Goal: Check status: Check status

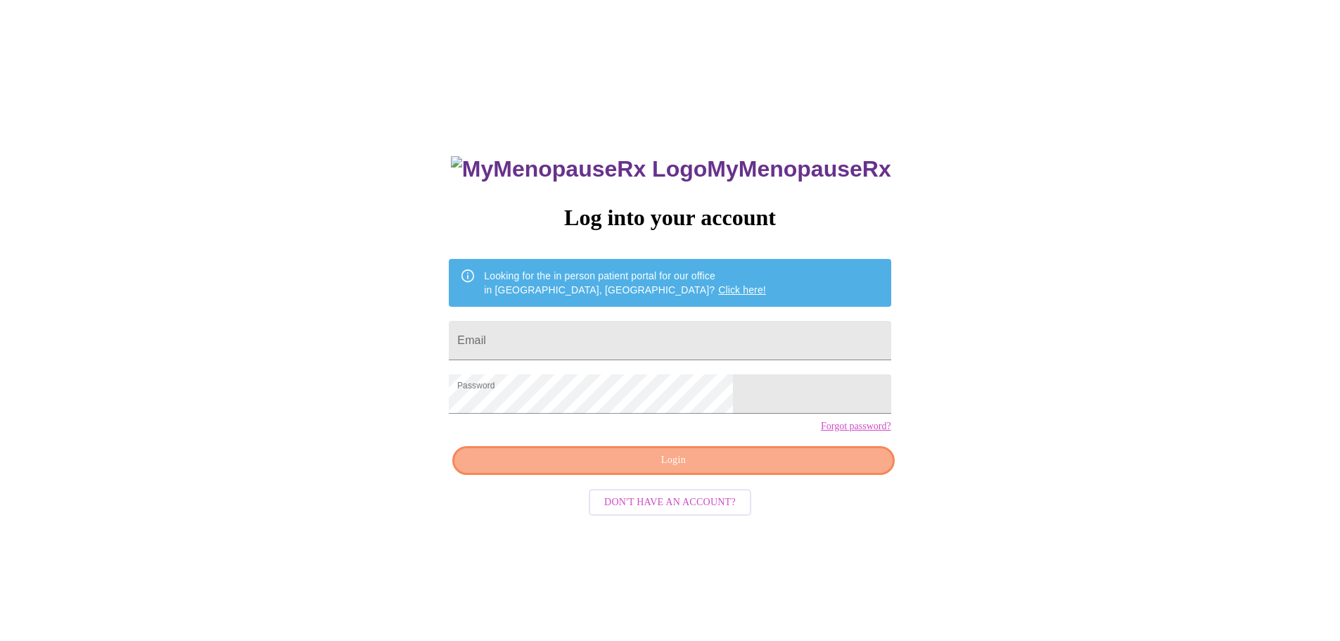
click at [773, 469] on span "Login" at bounding box center [672, 460] width 409 height 18
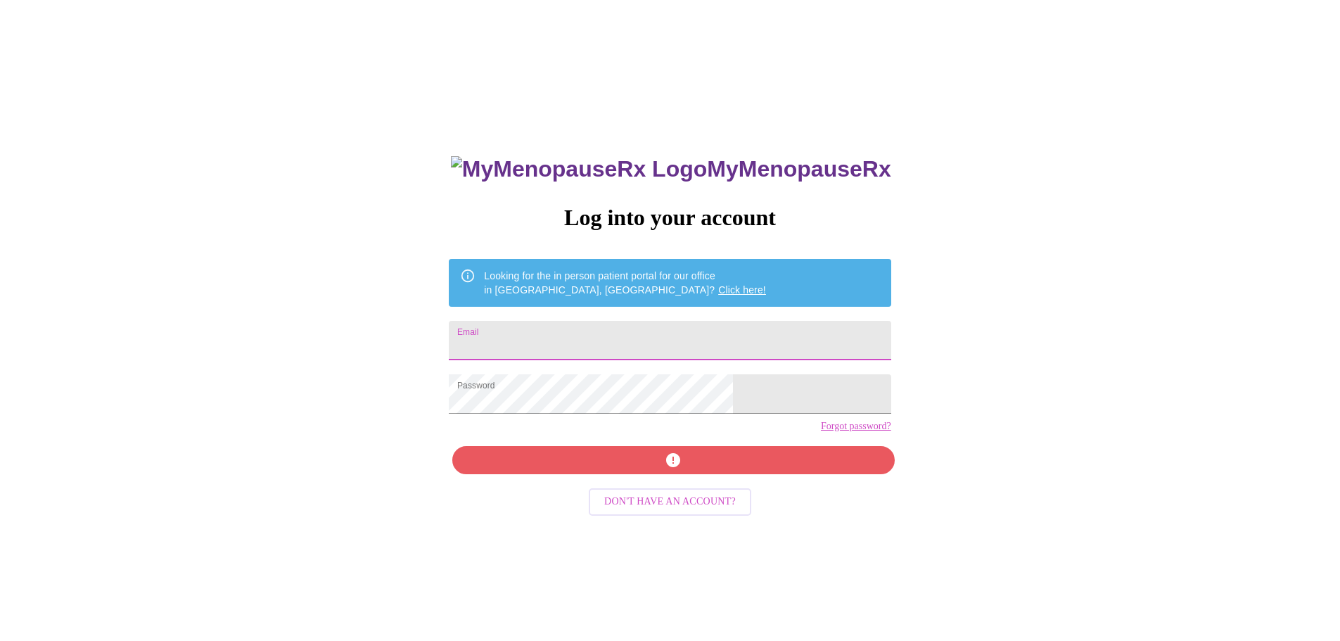
click at [653, 326] on input "Email" at bounding box center [670, 340] width 442 height 39
type input "[EMAIL_ADDRESS][DOMAIN_NAME]"
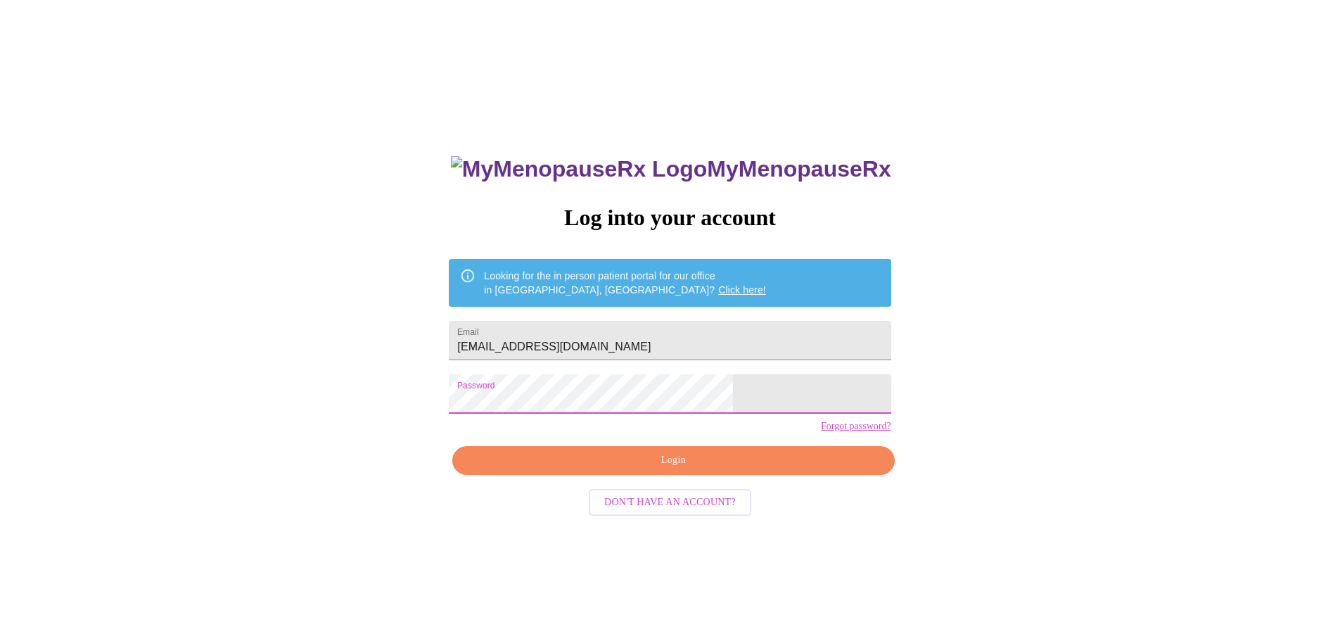
click at [780, 469] on span "Login" at bounding box center [672, 460] width 409 height 18
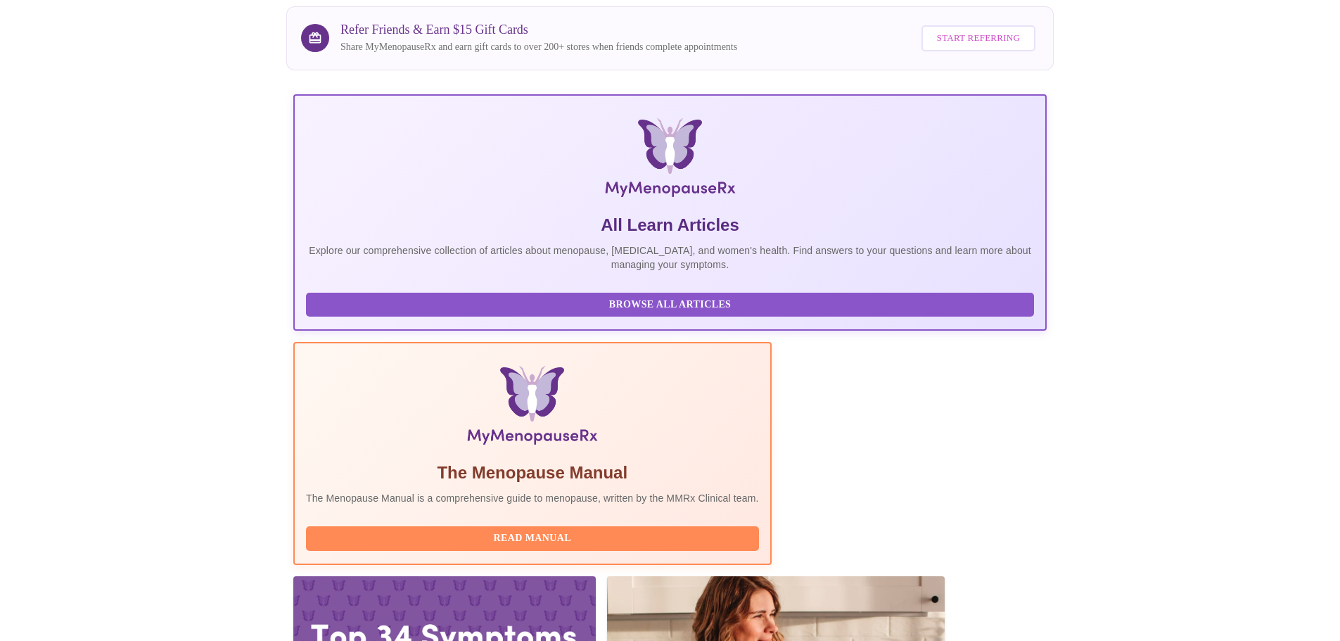
scroll to position [129, 0]
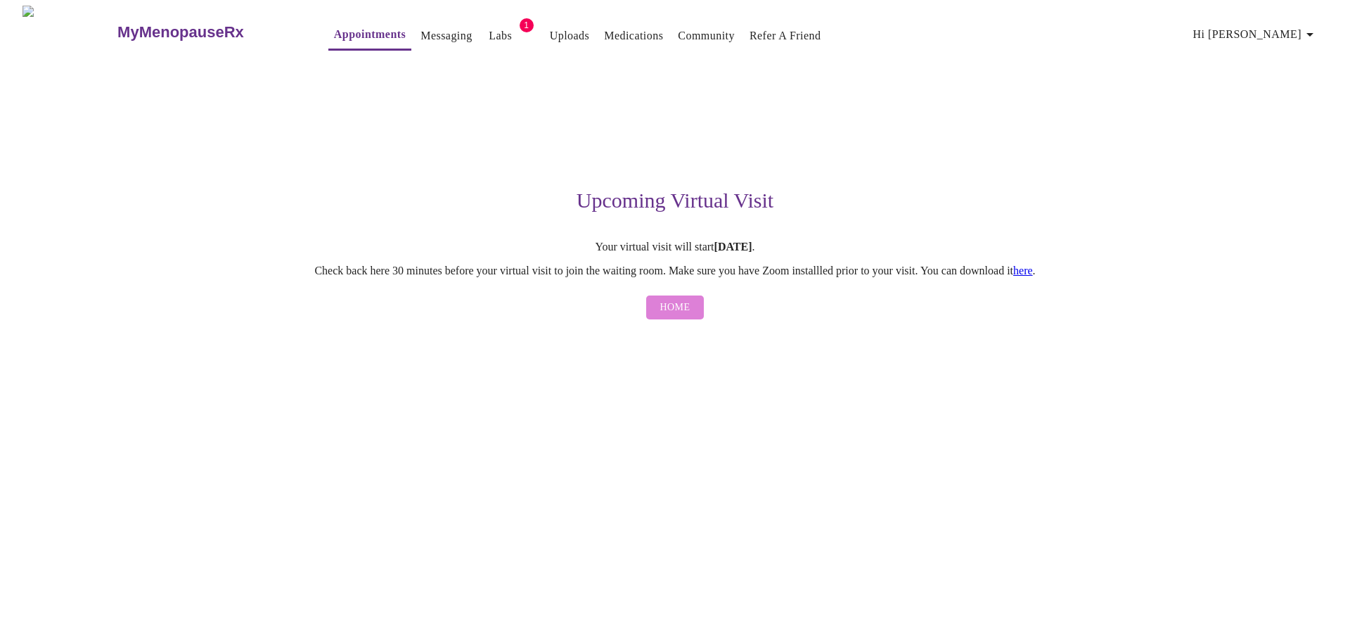
click at [686, 309] on span "Home" at bounding box center [675, 308] width 30 height 18
